Goal: Information Seeking & Learning: Learn about a topic

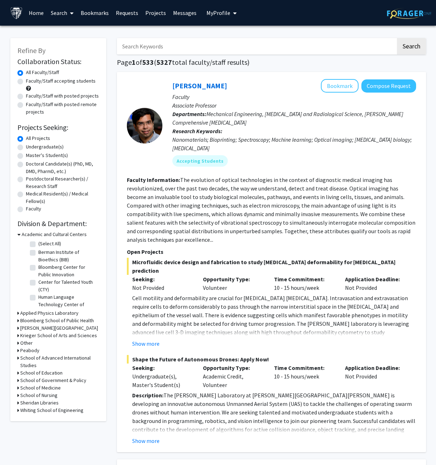
click at [86, 12] on link "Bookmarks" at bounding box center [94, 12] width 35 height 25
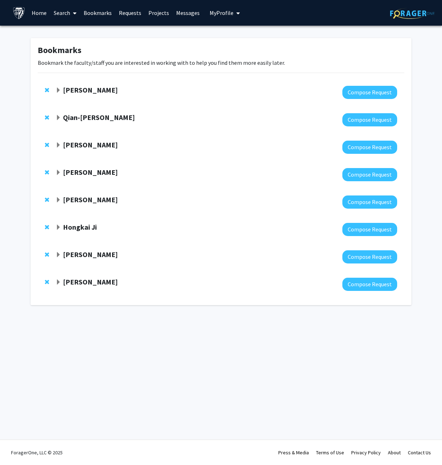
click at [96, 93] on strong "[PERSON_NAME]" at bounding box center [90, 89] width 55 height 9
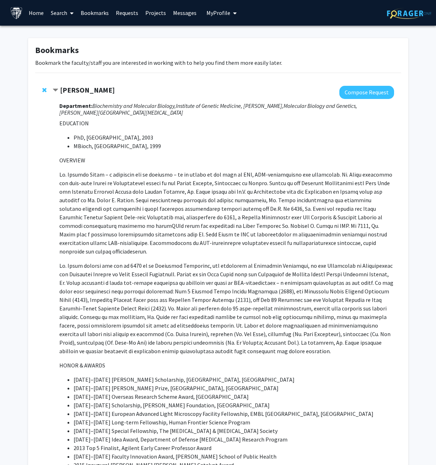
click at [206, 122] on p "EDUCATION" at bounding box center [226, 123] width 335 height 9
click at [197, 115] on h3 "Department: Biochemistry and Molecular Biology, Institute of Genetic Medicine, …" at bounding box center [226, 109] width 335 height 14
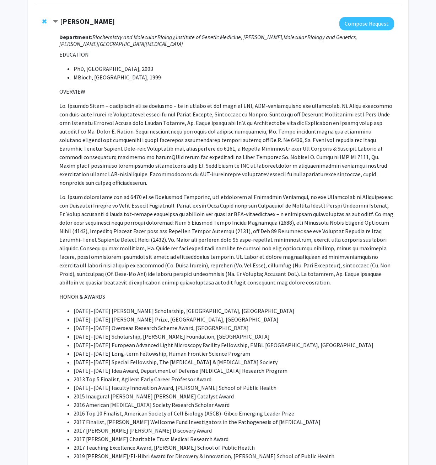
scroll to position [71, 0]
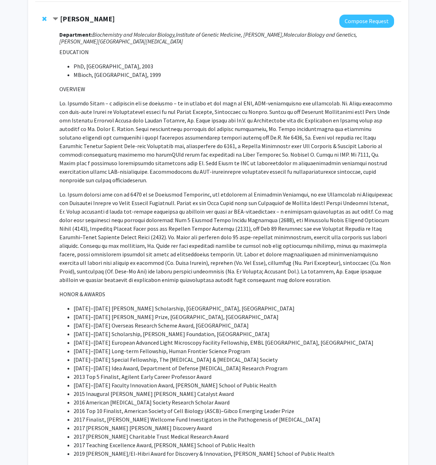
click at [407, 137] on div "[PERSON_NAME] Compose Request Department: Biochemistry and Molecular Biology, I…" at bounding box center [218, 386] width 377 height 759
click at [400, 143] on div "[PERSON_NAME] Compose Request Department: Biochemistry and Molecular Biology, I…" at bounding box center [218, 290] width 366 height 567
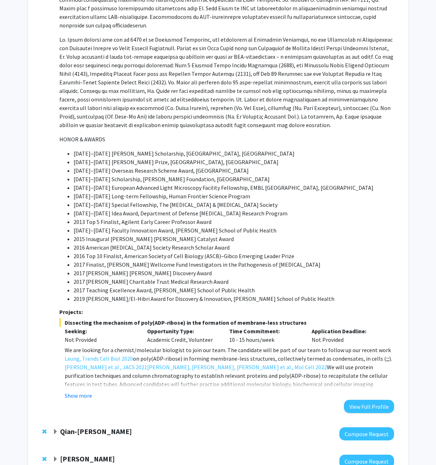
scroll to position [249, 0]
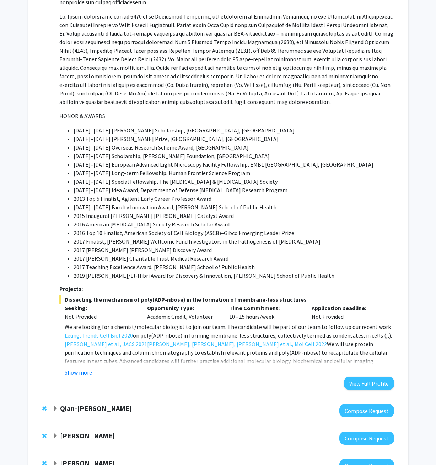
click at [396, 105] on div "[PERSON_NAME] Compose Request Department: Biochemistry and Molecular Biology, I…" at bounding box center [218, 113] width 366 height 567
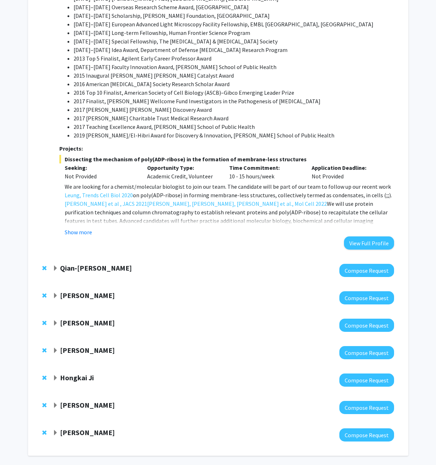
scroll to position [391, 0]
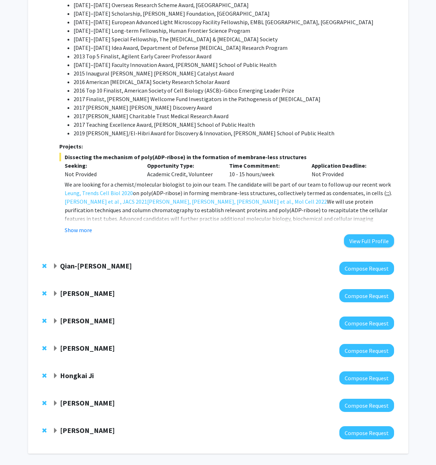
click at [88, 226] on button "Show more" at bounding box center [78, 230] width 27 height 9
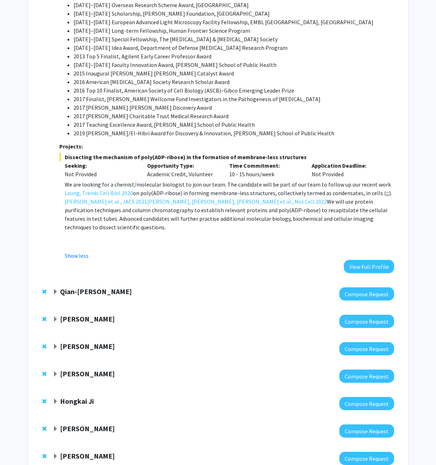
click at [408, 168] on div "Bookmarks Bookmark the faculty/staff you are interested in working with to help…" at bounding box center [218, 63] width 381 height 832
click at [214, 186] on p "We are looking for a chemist/molecular biologist to join our team. The candidat…" at bounding box center [229, 205] width 329 height 51
click at [215, 188] on p "We are looking for a chemist/molecular biologist to join our team. The candidat…" at bounding box center [229, 205] width 329 height 51
click at [108, 189] on link "Leung, Trends Cell Biol 2020" at bounding box center [99, 193] width 68 height 9
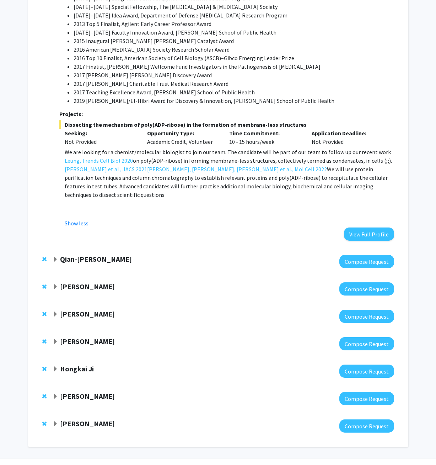
scroll to position [426, 0]
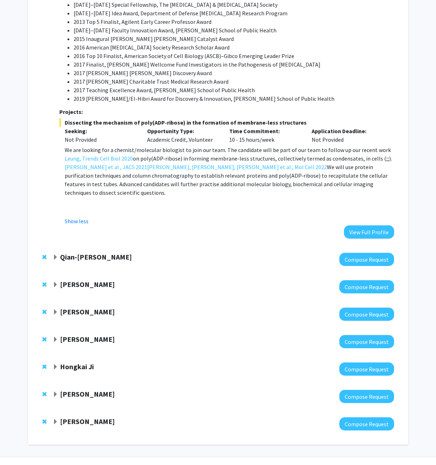
click at [77, 252] on strong "Qian-[PERSON_NAME]" at bounding box center [96, 256] width 72 height 9
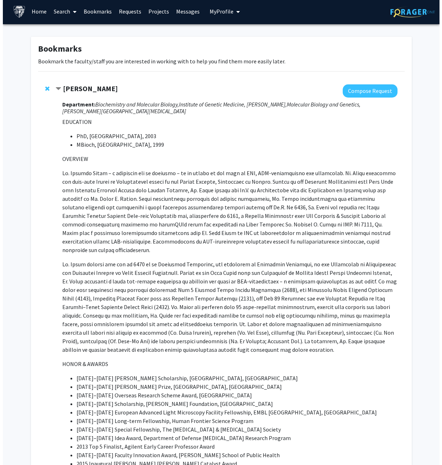
scroll to position [0, 0]
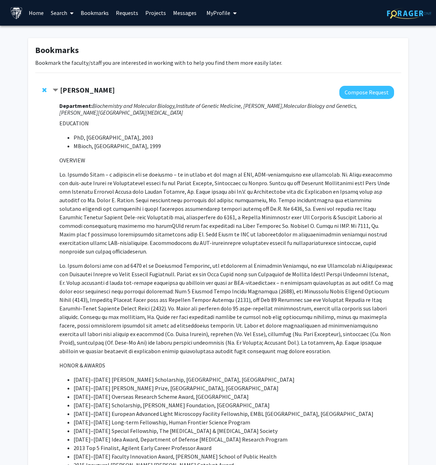
click at [62, 92] on strong "[PERSON_NAME]" at bounding box center [87, 89] width 55 height 9
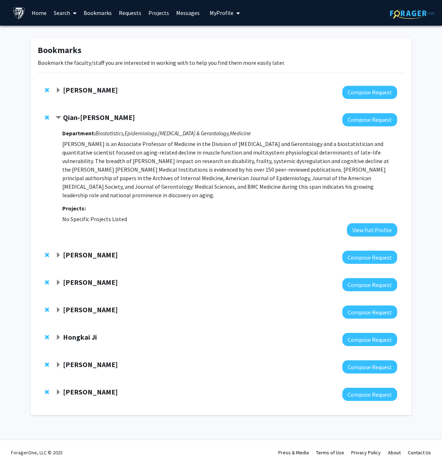
click at [16, 189] on div "Bookmarks Bookmark the faculty/staff you are interested in working with to help…" at bounding box center [221, 228] width 442 height 405
drag, startPoint x: 208, startPoint y: 133, endPoint x: 236, endPoint y: 133, distance: 27.7
click at [230, 133] on icon "[MEDICAL_DATA] & Gerontology," at bounding box center [194, 132] width 72 height 7
click at [302, 114] on div at bounding box center [225, 119] width 341 height 13
drag, startPoint x: 187, startPoint y: 159, endPoint x: 201, endPoint y: 160, distance: 13.9
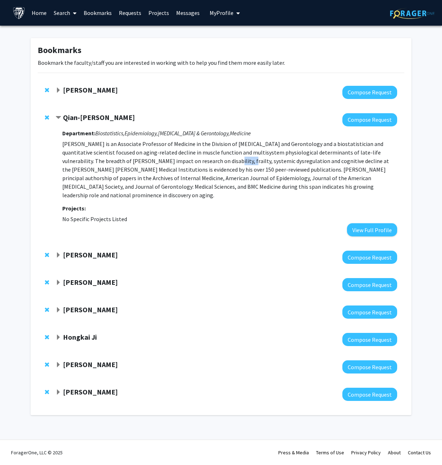
click at [201, 160] on p "[PERSON_NAME] is an Associate Professor of Medicine in the Division of [MEDICAL…" at bounding box center [229, 169] width 335 height 60
click at [249, 228] on div "Qian-[PERSON_NAME] Compose Request Department: Biostatistics, Epidemiology, [ME…" at bounding box center [221, 174] width 366 height 137
click at [264, 205] on h3 "Projects:" at bounding box center [229, 208] width 335 height 7
click at [90, 116] on strong "Qian-[PERSON_NAME]" at bounding box center [99, 117] width 72 height 9
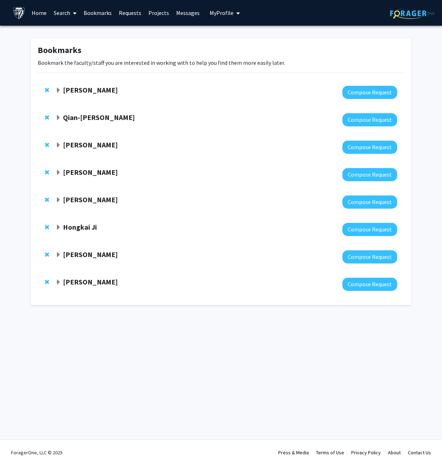
click at [90, 116] on strong "Qian-[PERSON_NAME]" at bounding box center [99, 117] width 72 height 9
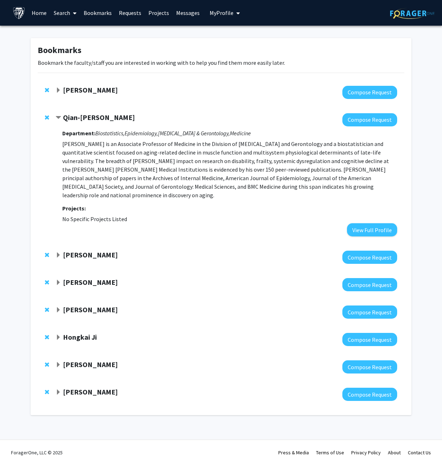
click at [78, 94] on strong "[PERSON_NAME]" at bounding box center [90, 89] width 55 height 9
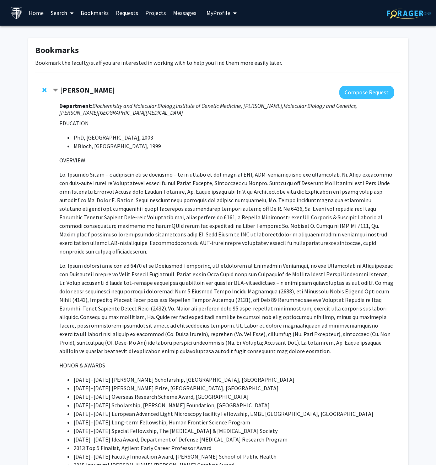
click at [78, 93] on strong "[PERSON_NAME]" at bounding box center [87, 89] width 55 height 9
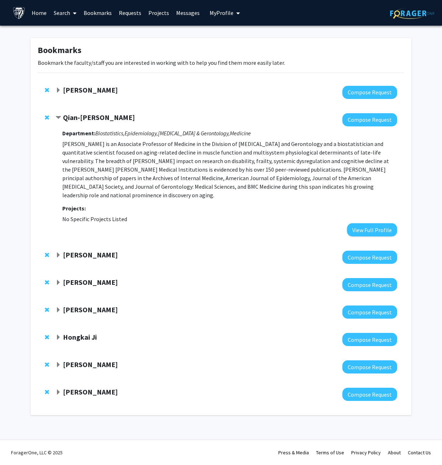
click at [74, 134] on strong "Department:" at bounding box center [78, 132] width 33 height 7
click at [80, 133] on strong "Department:" at bounding box center [78, 132] width 33 height 7
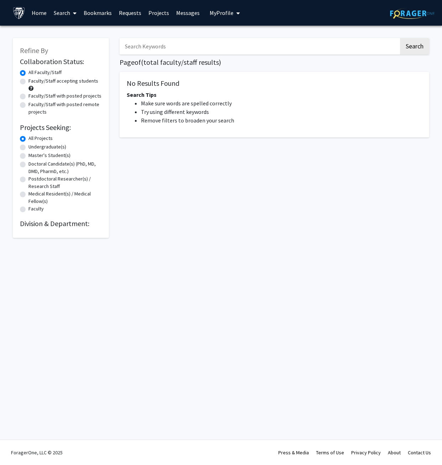
click at [187, 45] on input "Search Keywords" at bounding box center [259, 46] width 279 height 16
click at [400, 38] on button "Search" at bounding box center [414, 46] width 29 height 16
type input "qian"
click at [400, 38] on button "Search" at bounding box center [414, 46] width 29 height 16
click at [414, 49] on button "Search" at bounding box center [414, 46] width 29 height 16
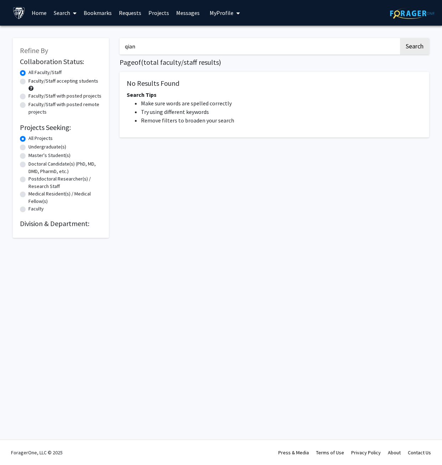
click at [258, 45] on input "qian" at bounding box center [259, 46] width 279 height 16
click at [100, 11] on link "Bookmarks" at bounding box center [97, 12] width 35 height 25
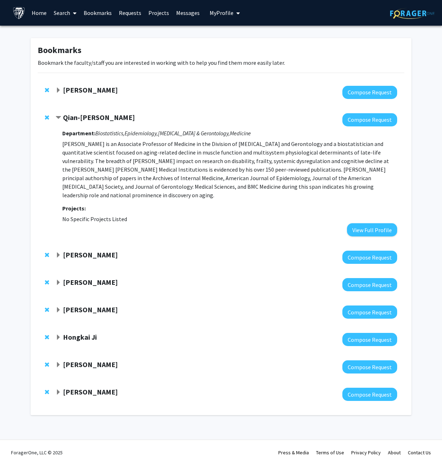
click at [72, 116] on strong "Qian-[PERSON_NAME]" at bounding box center [99, 117] width 72 height 9
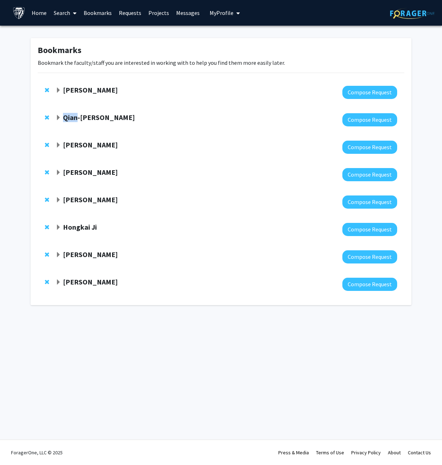
click at [72, 116] on strong "Qian-[PERSON_NAME]" at bounding box center [99, 117] width 72 height 9
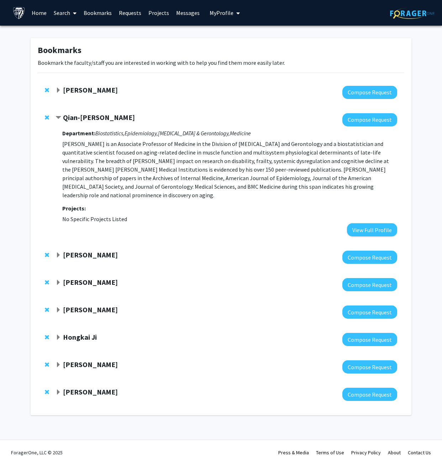
drag, startPoint x: 72, startPoint y: 116, endPoint x: 78, endPoint y: 129, distance: 14.6
click at [78, 129] on strong "Department:" at bounding box center [78, 132] width 33 height 7
drag, startPoint x: 64, startPoint y: 107, endPoint x: 99, endPoint y: 117, distance: 35.5
click at [99, 117] on div "Qian-[PERSON_NAME] Compose Request Department: Biostatistics, Epidemiology, [ME…" at bounding box center [221, 174] width 366 height 137
copy div "Qian-[PERSON_NAME]"
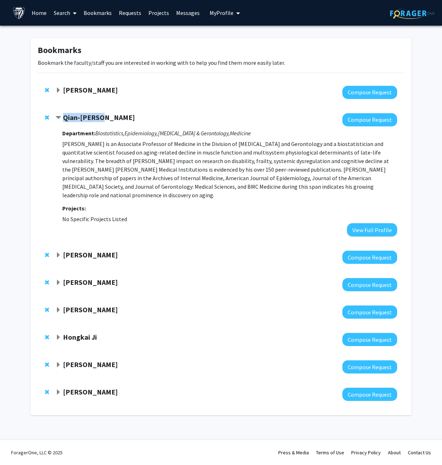
click at [34, 12] on link "Home" at bounding box center [39, 12] width 22 height 25
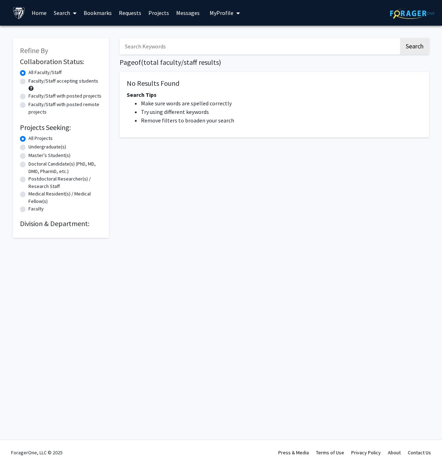
click at [250, 48] on input "Search Keywords" at bounding box center [259, 46] width 279 height 16
paste input "Qian-[PERSON_NAME]"
type input "Qian-[PERSON_NAME]"
click at [405, 48] on button "Search" at bounding box center [414, 46] width 29 height 16
click at [170, 166] on div "Qian-[PERSON_NAME] Search Page of ( total faculty/staff results) No Results Fou…" at bounding box center [274, 134] width 320 height 207
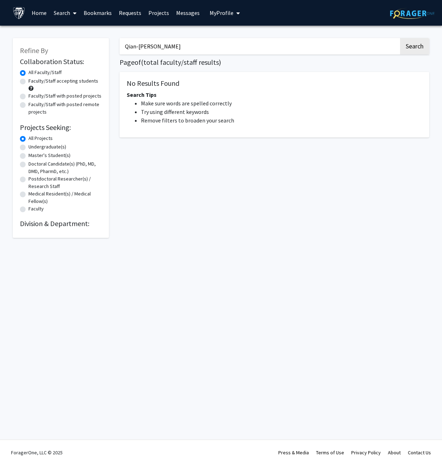
drag, startPoint x: 245, startPoint y: 44, endPoint x: 97, endPoint y: 47, distance: 147.6
click at [97, 47] on div "Refine By Collaboration Status: Collaboration Status All Faculty/Staff Collabor…" at bounding box center [220, 134] width 427 height 207
click at [400, 38] on button "Search" at bounding box center [414, 46] width 29 height 16
click at [417, 48] on button "Search" at bounding box center [414, 46] width 29 height 16
click at [44, 222] on h2 "Division & Department:" at bounding box center [61, 223] width 82 height 9
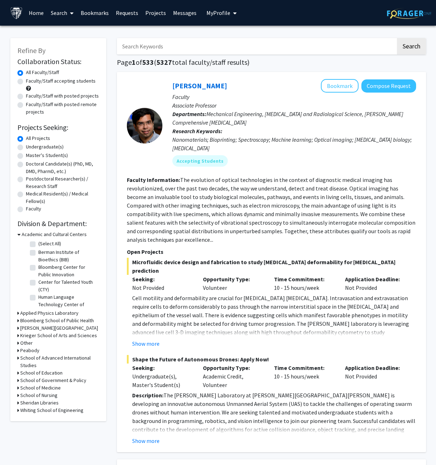
click at [180, 52] on input "Search Keywords" at bounding box center [256, 46] width 279 height 16
type input "qian"
click at [419, 49] on button "Search" at bounding box center [411, 46] width 29 height 16
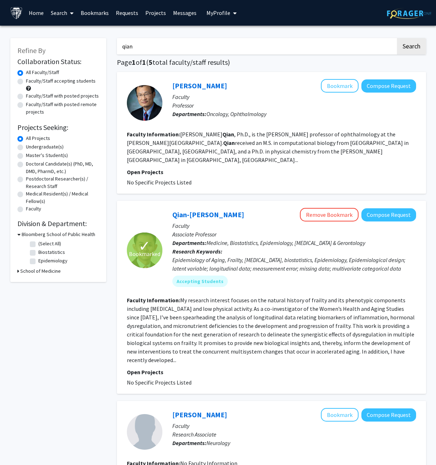
click at [233, 178] on fg-project-list "No Specific Projects Listed" at bounding box center [272, 182] width 290 height 9
click at [234, 187] on div "Jiang Qian Bookmark Compose Request Faculty Professor Departments: Oncology, Op…" at bounding box center [271, 409] width 309 height 674
click at [189, 87] on link "Jiang Qian" at bounding box center [200, 85] width 55 height 9
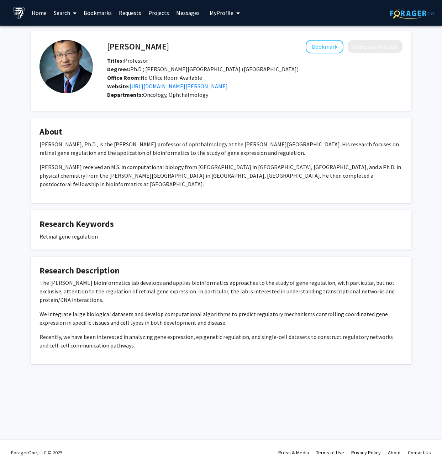
click at [250, 184] on div "Jiang Qian, Ph.D., is the Karl H. Hagen professor of ophthalmology at the Wilme…" at bounding box center [220, 167] width 363 height 54
click at [245, 189] on fg-card "About Jiang Qian, Ph.D., is the Karl H. Hagen professor of ophthalmology at the…" at bounding box center [221, 160] width 381 height 85
click at [320, 45] on button "Bookmark" at bounding box center [325, 47] width 38 height 14
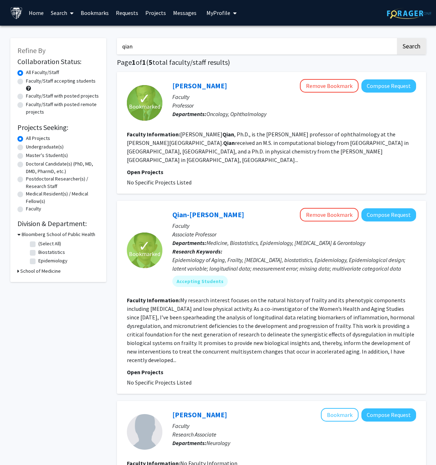
click at [244, 221] on p "Faculty" at bounding box center [295, 225] width 244 height 9
click at [233, 168] on p "Open Projects" at bounding box center [272, 172] width 290 height 9
click at [234, 208] on div "Qian-Li Xue Remove Bookmark Compose Request" at bounding box center [295, 215] width 244 height 14
click at [234, 178] on fg-project-list "No Specific Projects Listed" at bounding box center [272, 182] width 290 height 9
click at [225, 230] on p "Associate Professor" at bounding box center [295, 234] width 244 height 9
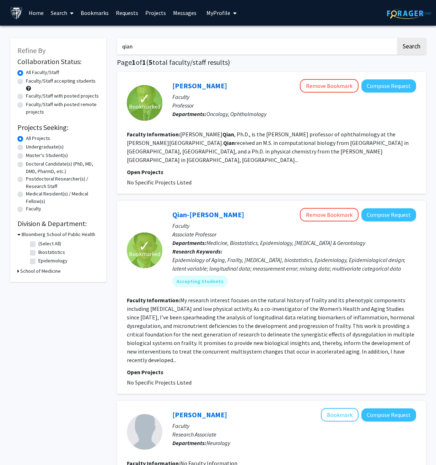
click at [221, 208] on div "Qian-Li Xue Remove Bookmark Compose Request" at bounding box center [295, 215] width 244 height 14
click at [194, 210] on link "Qian-[PERSON_NAME]" at bounding box center [209, 214] width 72 height 9
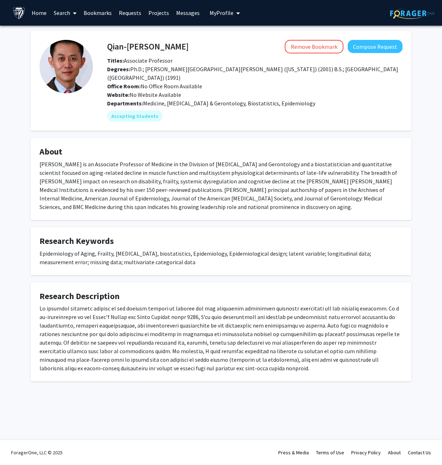
click at [143, 199] on div "[PERSON_NAME] is an Associate Professor of Medicine in the Division of [MEDICAL…" at bounding box center [220, 185] width 363 height 51
click at [182, 192] on div "[PERSON_NAME] is an Associate Professor of Medicine in the Division of [MEDICAL…" at bounding box center [220, 185] width 363 height 51
click at [171, 200] on div "[PERSON_NAME] is an Associate Professor of Medicine in the Division of [MEDICAL…" at bounding box center [220, 185] width 363 height 51
click at [109, 47] on div "Qian-Li Xue Remove Bookmark Compose Request" at bounding box center [255, 47] width 306 height 14
copy h4 "Qian-[PERSON_NAME]"
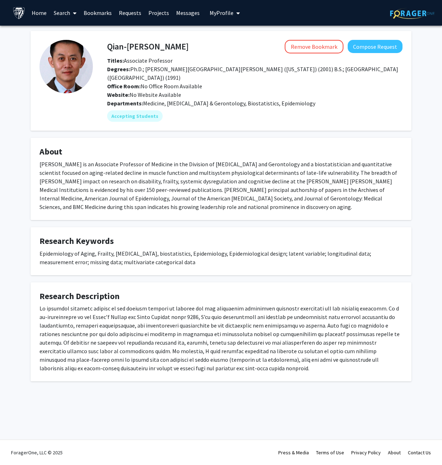
click at [209, 227] on fg-card "Research Keywords Epidemiology of Aging, Frailty, Sarcopenia, biostatistics, Ep…" at bounding box center [221, 251] width 381 height 48
click at [206, 227] on fg-card "Research Keywords Epidemiology of Aging, Frailty, Sarcopenia, biostatistics, Ep…" at bounding box center [221, 251] width 381 height 48
click at [211, 215] on div "Qian-Li Xue Remove Bookmark Compose Request Titles: Associate Professor Degrees…" at bounding box center [220, 206] width 391 height 350
click at [211, 227] on fg-card "Research Keywords Epidemiology of Aging, Frailty, Sarcopenia, biostatistics, Ep…" at bounding box center [221, 251] width 381 height 48
click at [172, 264] on fg-card "Research Keywords Epidemiology of Aging, Frailty, Sarcopenia, biostatistics, Ep…" at bounding box center [221, 251] width 381 height 48
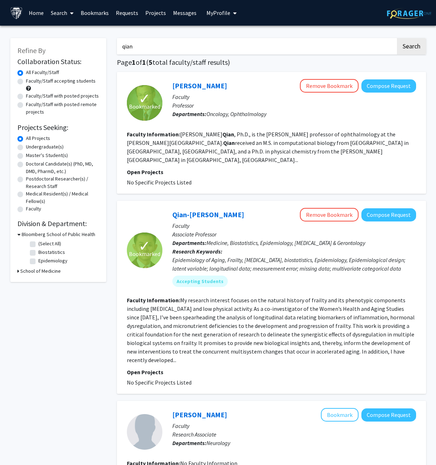
click at [110, 223] on div "Refine By Collaboration Status: Collaboration Status All Faculty/Staff Collabor…" at bounding box center [58, 409] width 107 height 756
click at [312, 208] on button "Remove Bookmark" at bounding box center [329, 215] width 59 height 14
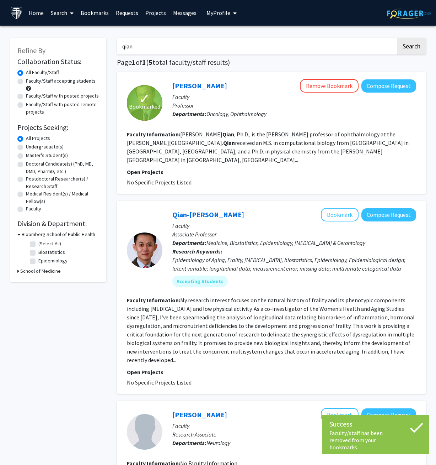
click at [113, 200] on div "qian Search Page 1 of 1 ( 5 total faculty/staff results) ✓ Bookmarked Jiang Qia…" at bounding box center [272, 409] width 320 height 756
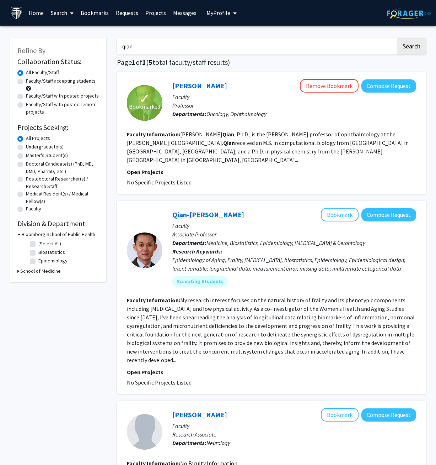
click at [89, 12] on link "Bookmarks" at bounding box center [94, 12] width 35 height 25
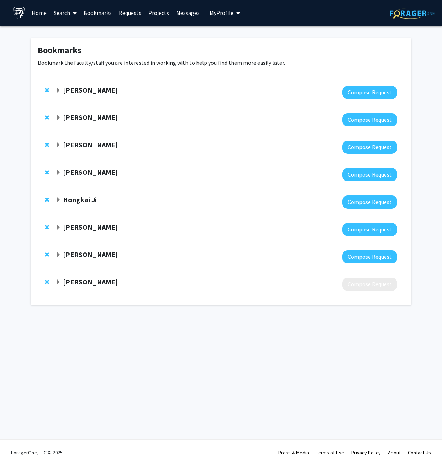
click at [62, 90] on div "[PERSON_NAME]" at bounding box center [132, 90] width 154 height 9
click at [58, 91] on span "Expand Anthony K. L. Leung Bookmark" at bounding box center [58, 91] width 6 height 6
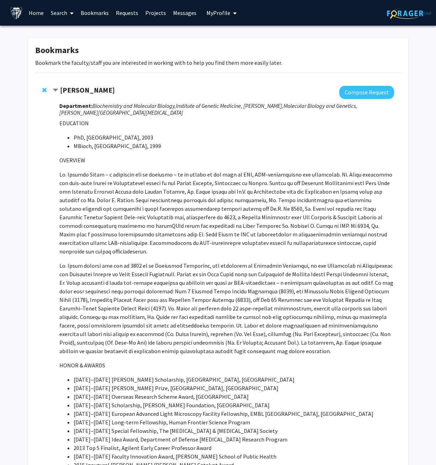
click at [44, 133] on div "[PERSON_NAME] Compose Request Department: Biochemistry and Molecular Biology, I…" at bounding box center [218, 362] width 366 height 567
click at [54, 89] on span "Contract Anthony K. L. Leung Bookmark" at bounding box center [56, 91] width 6 height 6
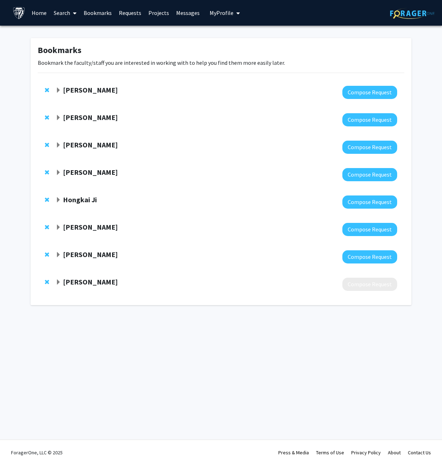
click at [58, 118] on span "Expand Jiou Wang Bookmark" at bounding box center [58, 118] width 6 height 6
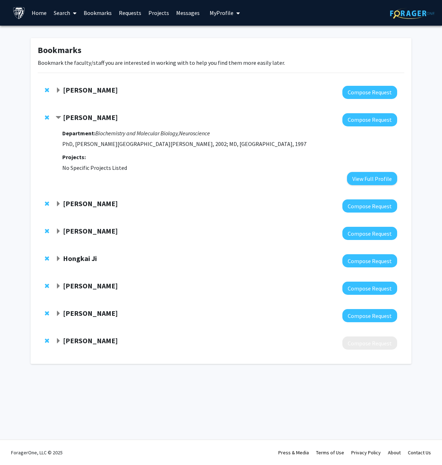
click at [29, 159] on div "Bookmarks Bookmark the faculty/staff you are interested in working with to help…" at bounding box center [220, 200] width 391 height 325
click at [59, 117] on span "Contract Jiou Wang Bookmark" at bounding box center [58, 118] width 6 height 6
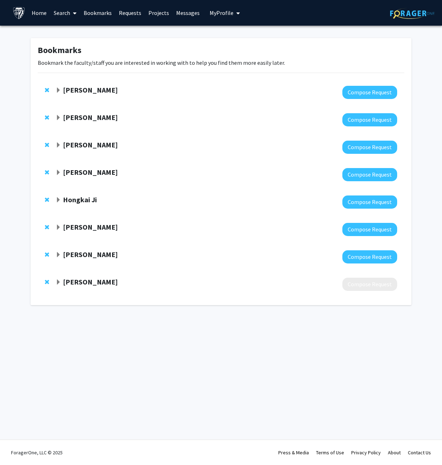
click at [80, 116] on strong "[PERSON_NAME]" at bounding box center [90, 117] width 55 height 9
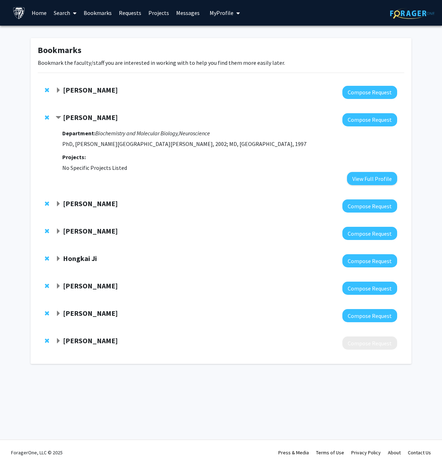
click at [84, 117] on strong "[PERSON_NAME]" at bounding box center [90, 117] width 55 height 9
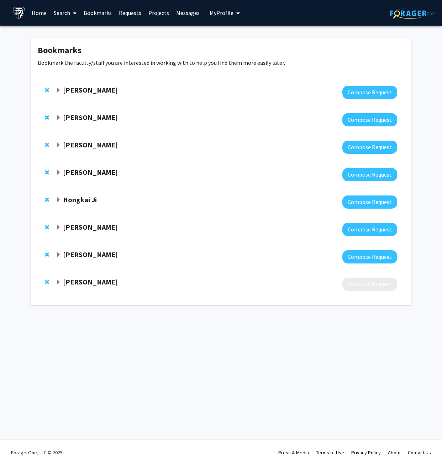
click at [60, 116] on span "Expand Jiou Wang Bookmark" at bounding box center [58, 118] width 6 height 6
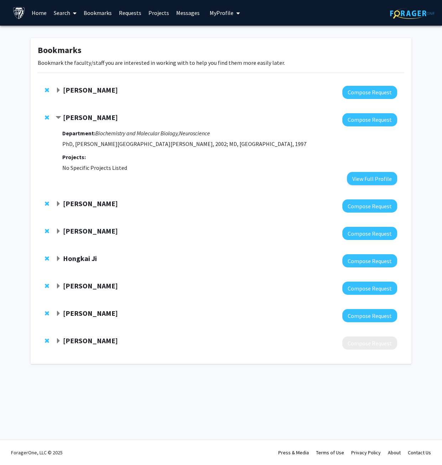
click at [91, 164] on span "No Specific Projects Listed" at bounding box center [94, 167] width 65 height 7
drag, startPoint x: 97, startPoint y: 118, endPoint x: 64, endPoint y: 120, distance: 33.1
click at [64, 120] on div "[PERSON_NAME]" at bounding box center [132, 117] width 154 height 9
copy strong "[PERSON_NAME]"
click at [179, 91] on div "[PERSON_NAME]" at bounding box center [132, 90] width 154 height 9
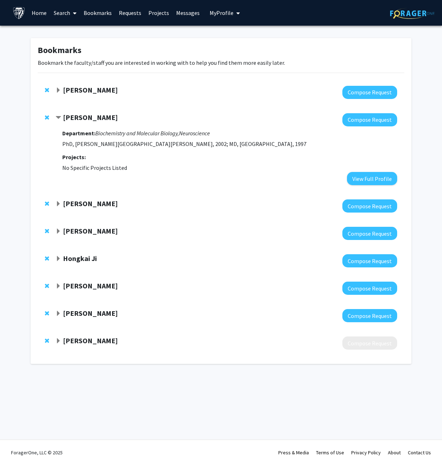
click at [73, 116] on strong "[PERSON_NAME]" at bounding box center [90, 117] width 55 height 9
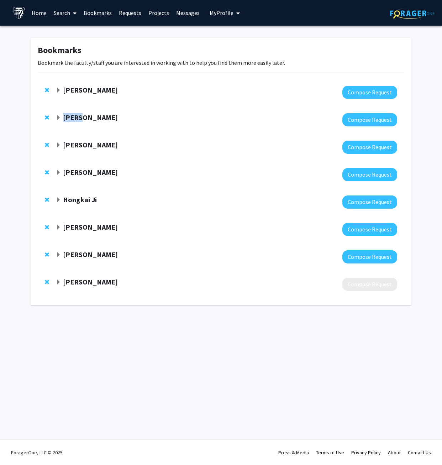
click at [73, 116] on strong "[PERSON_NAME]" at bounding box center [90, 117] width 55 height 9
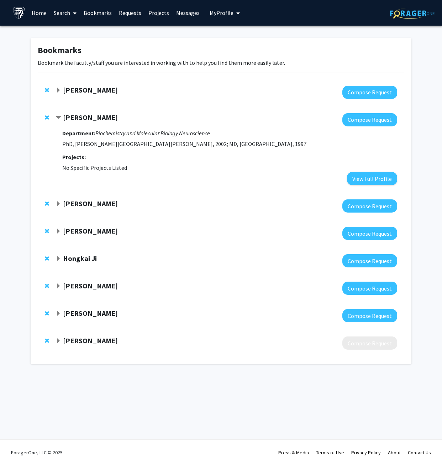
drag, startPoint x: 73, startPoint y: 116, endPoint x: 96, endPoint y: 119, distance: 22.9
click at [96, 119] on div "[PERSON_NAME]" at bounding box center [132, 117] width 154 height 9
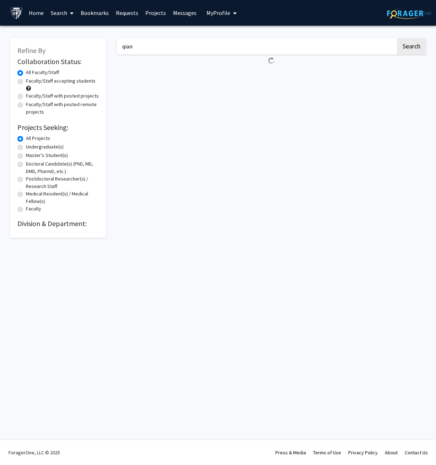
click at [174, 36] on div "qian Search" at bounding box center [272, 134] width 320 height 207
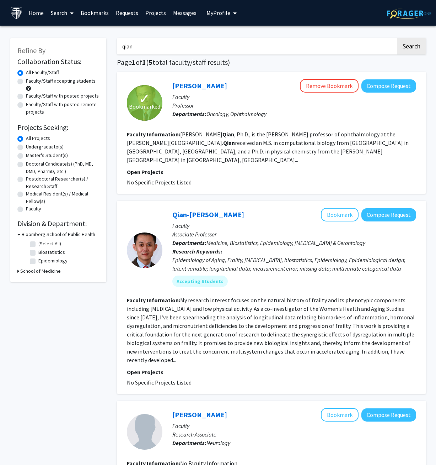
drag, startPoint x: 174, startPoint y: 43, endPoint x: 63, endPoint y: 55, distance: 111.3
click at [63, 55] on div "Refine By Collaboration Status: Collaboration Status All Faculty/Staff Collabor…" at bounding box center [218, 409] width 427 height 756
type input "jiou"
click at [397, 38] on button "Search" at bounding box center [411, 46] width 29 height 16
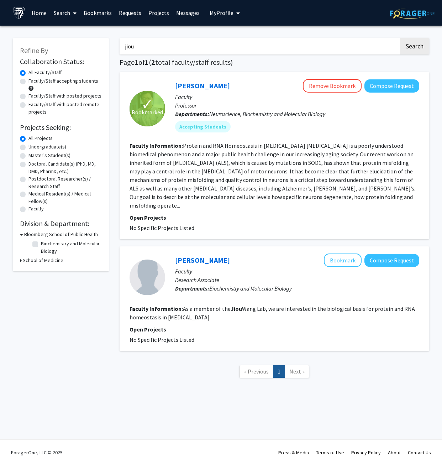
click at [227, 92] on div "Jiou Wang Remove Bookmark Compose Request" at bounding box center [297, 86] width 244 height 14
click at [204, 84] on link "[PERSON_NAME]" at bounding box center [202, 85] width 55 height 9
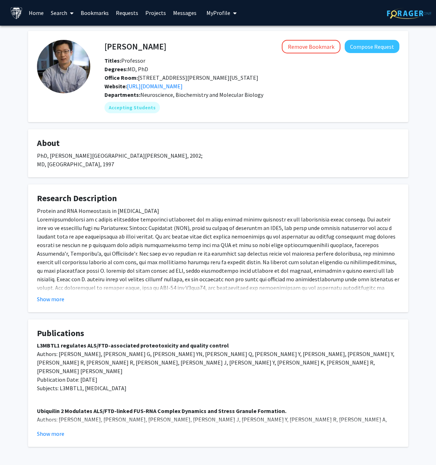
click at [190, 66] on div "Degrees: MD, PhD" at bounding box center [252, 69] width 306 height 9
click at [192, 121] on fg-card "Jiou Wang Remove Bookmark Compose Request Titles: Professor Degrees: MD, PhD Of…" at bounding box center [218, 76] width 381 height 91
click at [197, 147] on h4 "About" at bounding box center [218, 143] width 363 height 10
click at [50, 297] on button "Show more" at bounding box center [50, 299] width 27 height 9
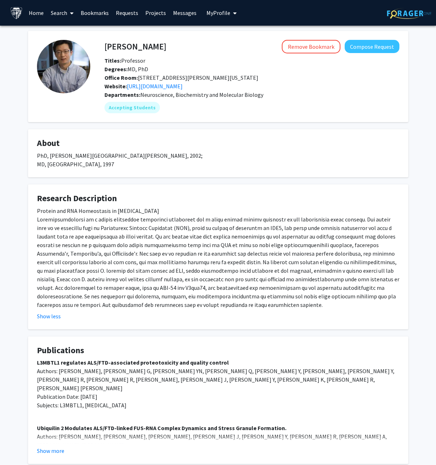
click at [18, 218] on div "Jiou Wang Remove Bookmark Compose Request Titles: Professor Degrees: MD, PhD Of…" at bounding box center [218, 256] width 436 height 461
click at [21, 187] on div "Jiou Wang Remove Bookmark Compose Request Titles: Professor Degrees: MD, PhD Of…" at bounding box center [218, 256] width 436 height 461
click at [23, 219] on div "Jiou Wang Remove Bookmark Compose Request Titles: Professor Degrees: MD, PhD Of…" at bounding box center [218, 247] width 391 height 433
click at [16, 165] on div "Jiou Wang Remove Bookmark Compose Request Titles: Professor Degrees: MD, PhD Of…" at bounding box center [218, 256] width 436 height 461
drag, startPoint x: 26, startPoint y: 212, endPoint x: 22, endPoint y: 166, distance: 46.4
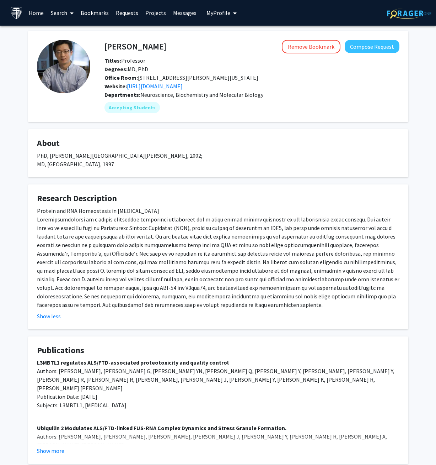
click at [26, 211] on div "Jiou Wang Remove Bookmark Compose Request Titles: Professor Degrees: MD, PhD Of…" at bounding box center [218, 247] width 391 height 433
click at [21, 161] on div "Jiou Wang Remove Bookmark Compose Request Titles: Professor Degrees: MD, PhD Of…" at bounding box center [218, 256] width 436 height 461
click at [23, 205] on div "Jiou Wang Remove Bookmark Compose Request Titles: Professor Degrees: MD, PhD Of…" at bounding box center [218, 247] width 391 height 433
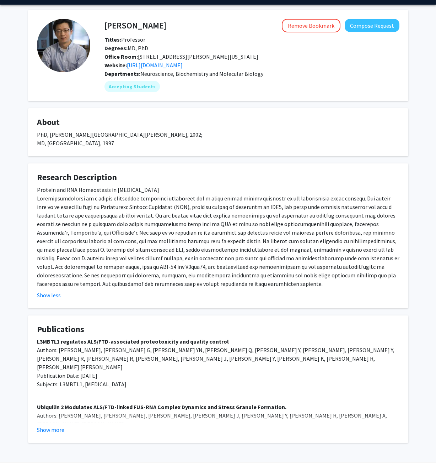
scroll to position [43, 0]
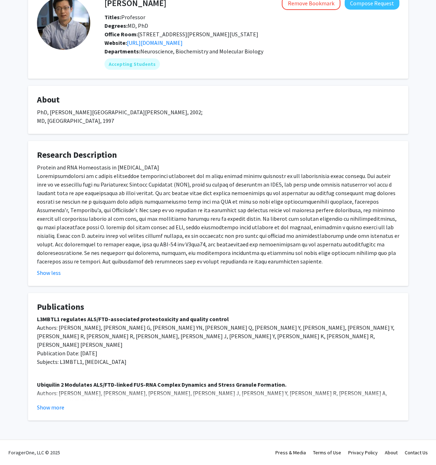
click at [31, 223] on fg-card "Research Description Protein and RNA Homeostasis in Neurodegeneration Show less" at bounding box center [218, 213] width 381 height 145
click at [271, 52] on div "Departments: Neuroscience, Biochemistry and Molecular Biology" at bounding box center [252, 51] width 295 height 9
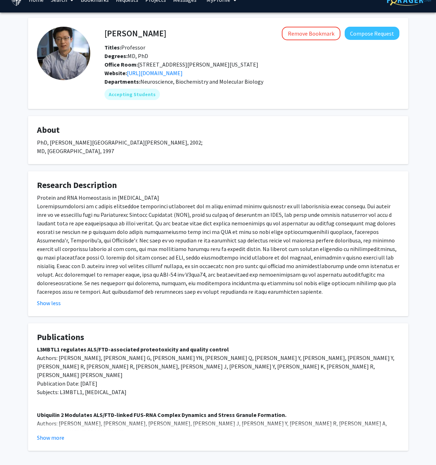
scroll to position [0, 0]
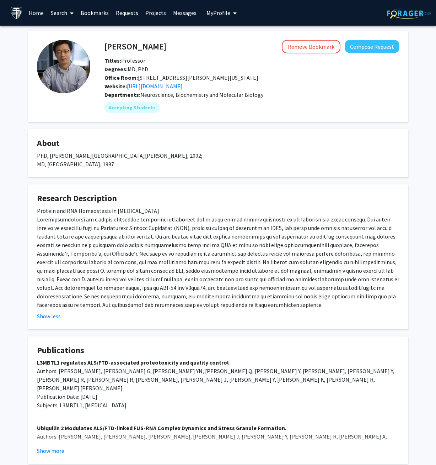
click at [170, 183] on div "Jiou Wang Remove Bookmark Compose Request Titles: Professor Degrees: MD, PhD Of…" at bounding box center [218, 247] width 391 height 433
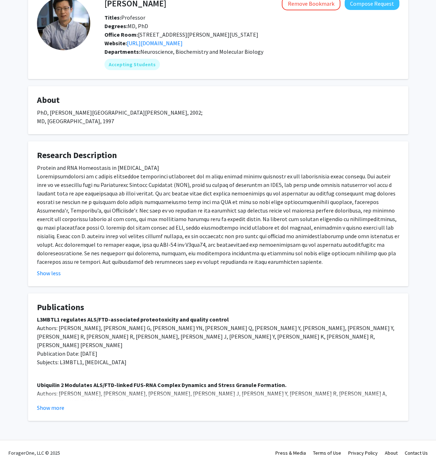
scroll to position [43, 0]
drag, startPoint x: 118, startPoint y: 278, endPoint x: 116, endPoint y: 282, distance: 4.8
click at [118, 279] on fg-card "Research Description Protein and RNA Homeostasis in Neurodegeneration Show less" at bounding box center [218, 213] width 381 height 145
drag, startPoint x: 36, startPoint y: 317, endPoint x: 222, endPoint y: 322, distance: 185.8
click at [222, 322] on fg-card "Publications L3MBTL1 regulates ALS/FTD-associated proteotoxicity and quality co…" at bounding box center [218, 357] width 381 height 128
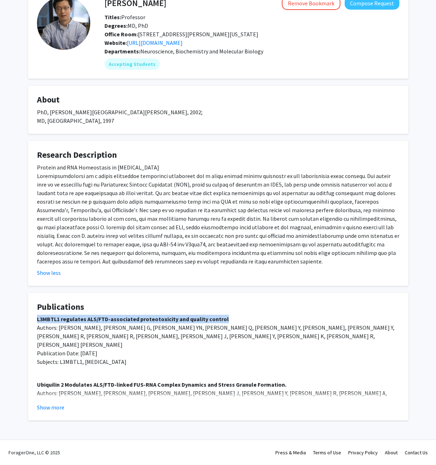
copy strong "L3MBTL1 regulates ALS/FTD-associated proteotoxicity and quality control"
click at [55, 406] on button "Show more" at bounding box center [50, 407] width 27 height 9
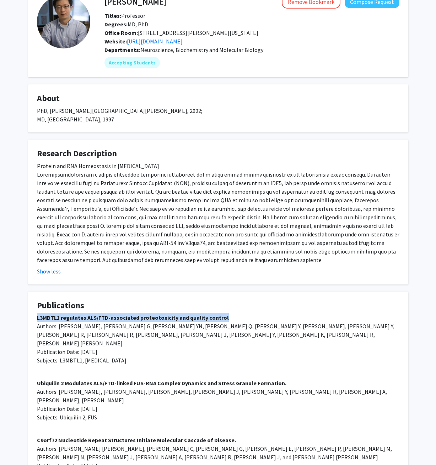
scroll to position [0, 0]
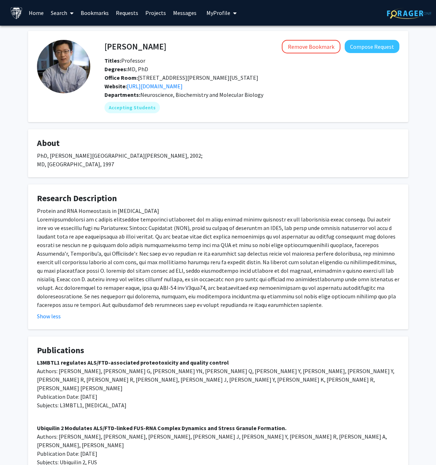
click at [187, 344] on fg-card "Publications L3MBTL1 regulates ALS/FTD-associated proteotoxicity and quality co…" at bounding box center [218, 461] width 381 height 250
